Goal: Transaction & Acquisition: Subscribe to service/newsletter

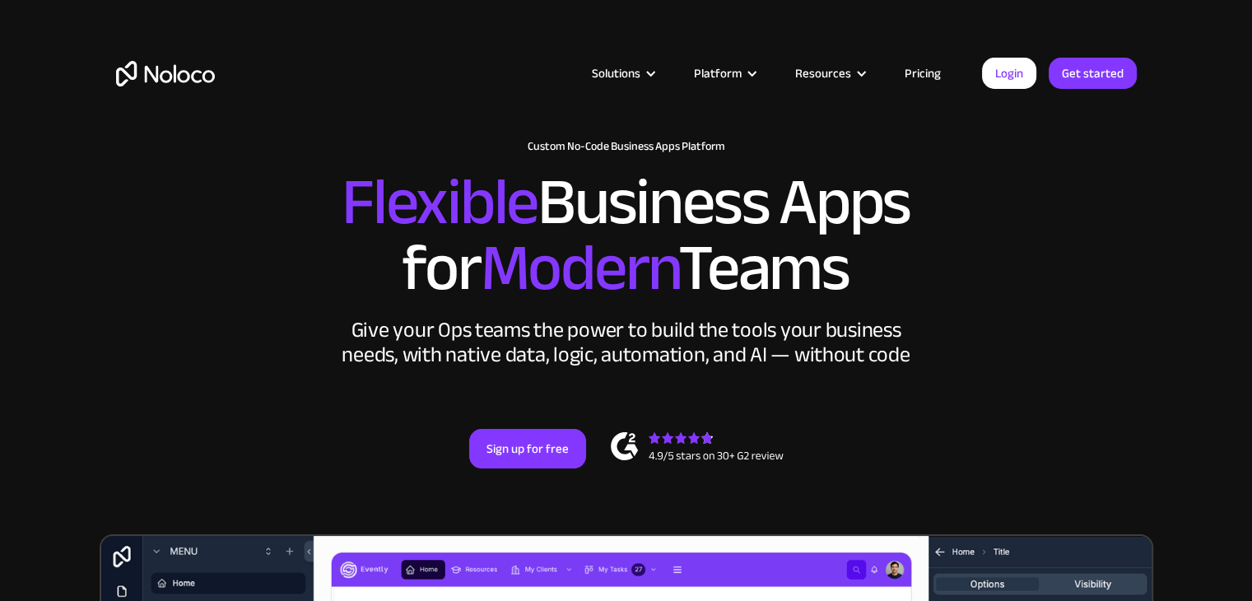
click at [928, 68] on link "Pricing" at bounding box center [922, 73] width 77 height 21
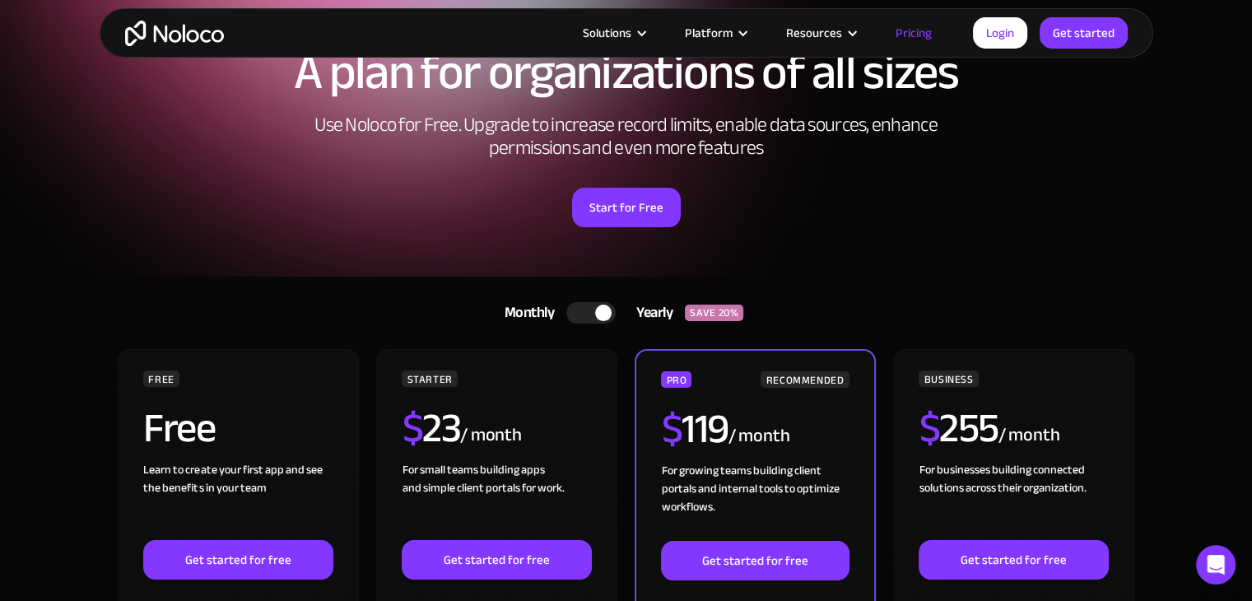
scroll to position [82, 0]
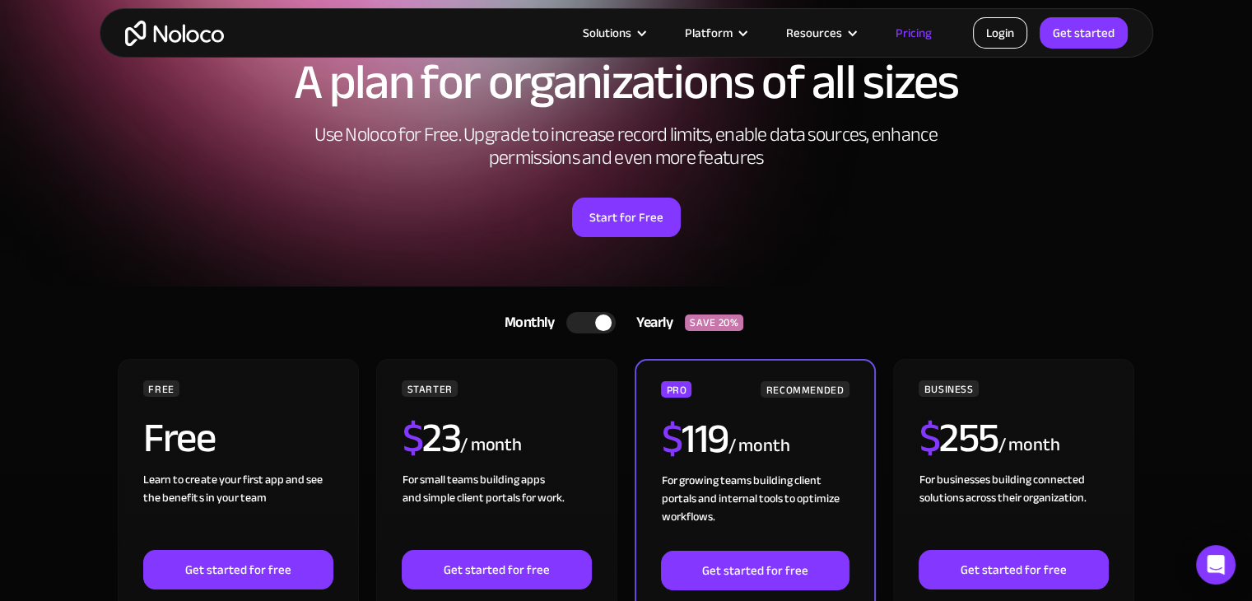
click at [993, 25] on link "Login" at bounding box center [1000, 32] width 54 height 31
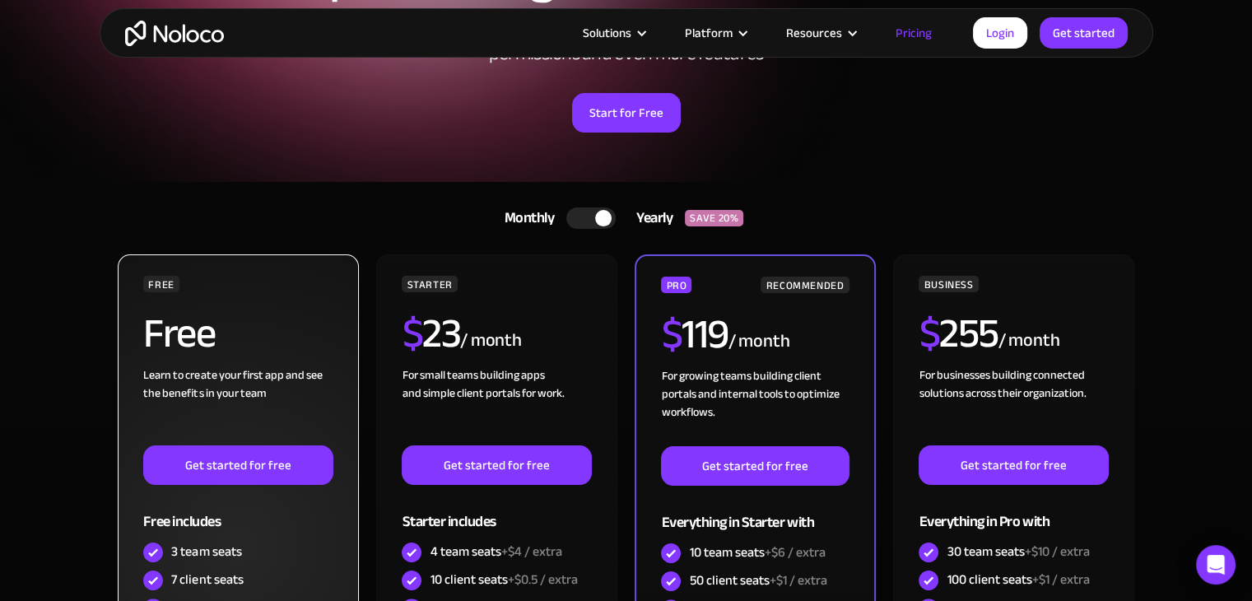
scroll to position [329, 0]
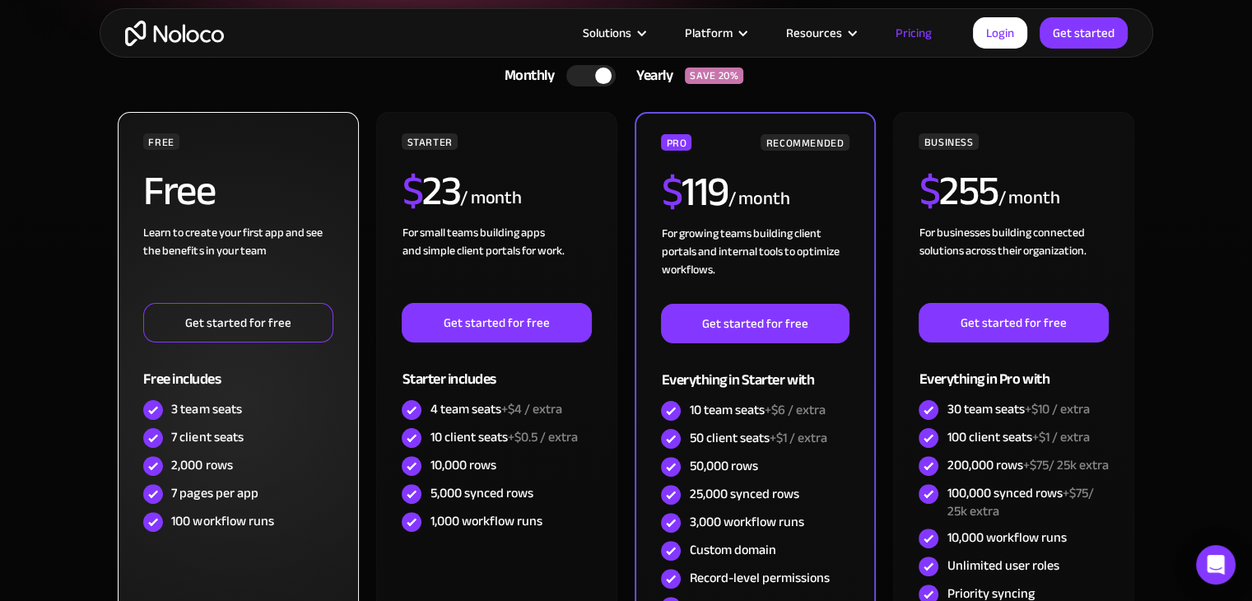
click at [240, 317] on link "Get started for free" at bounding box center [237, 322] width 189 height 39
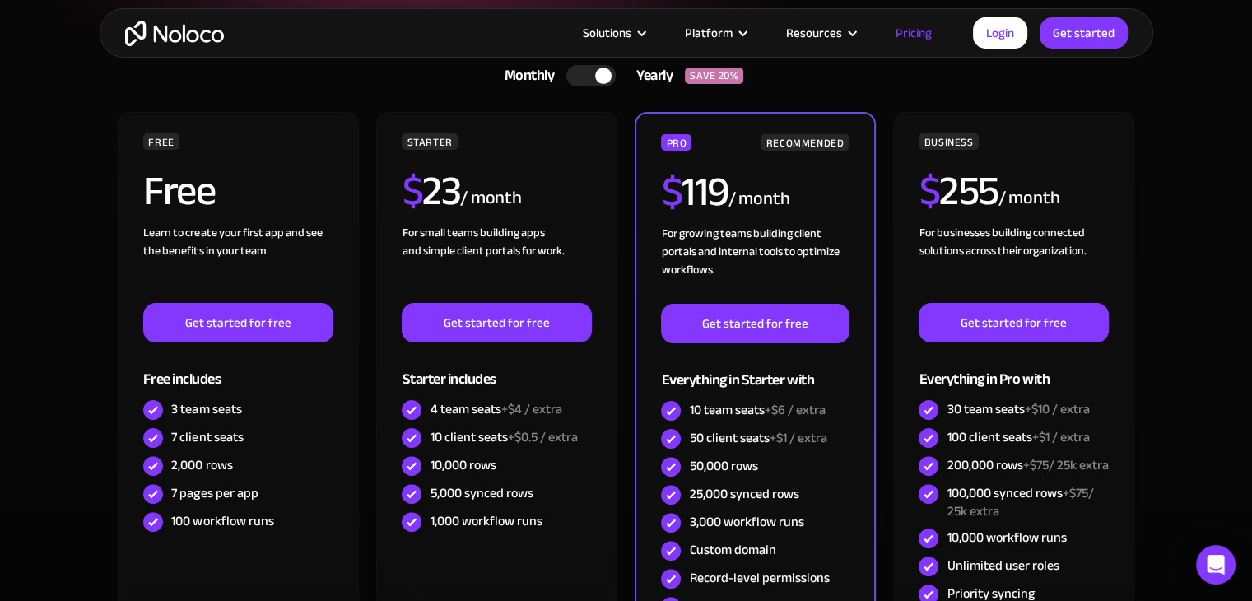
scroll to position [0, 0]
